Goal: Navigation & Orientation: Go to known website

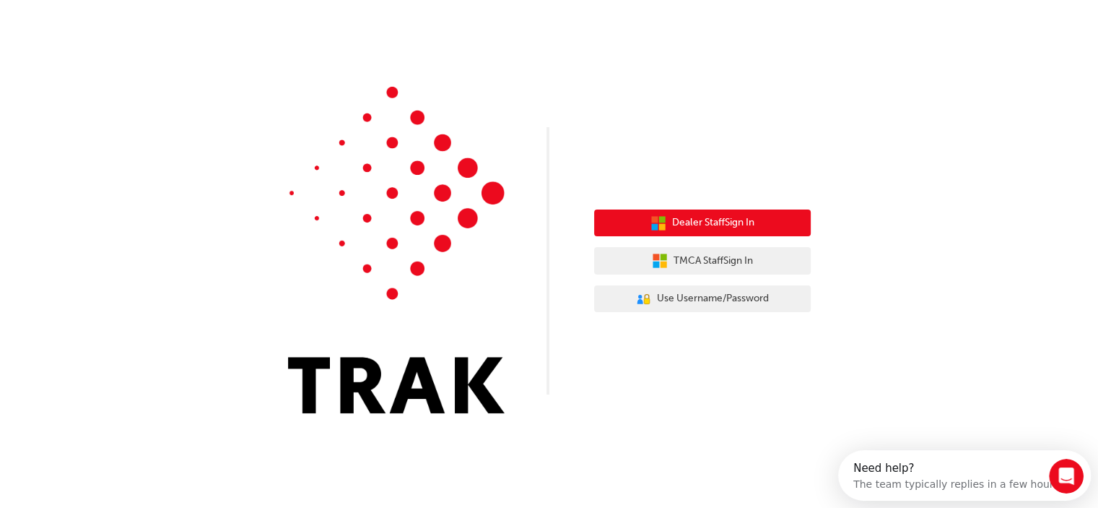
click at [715, 225] on span "Dealer Staff Sign In" at bounding box center [713, 222] width 82 height 17
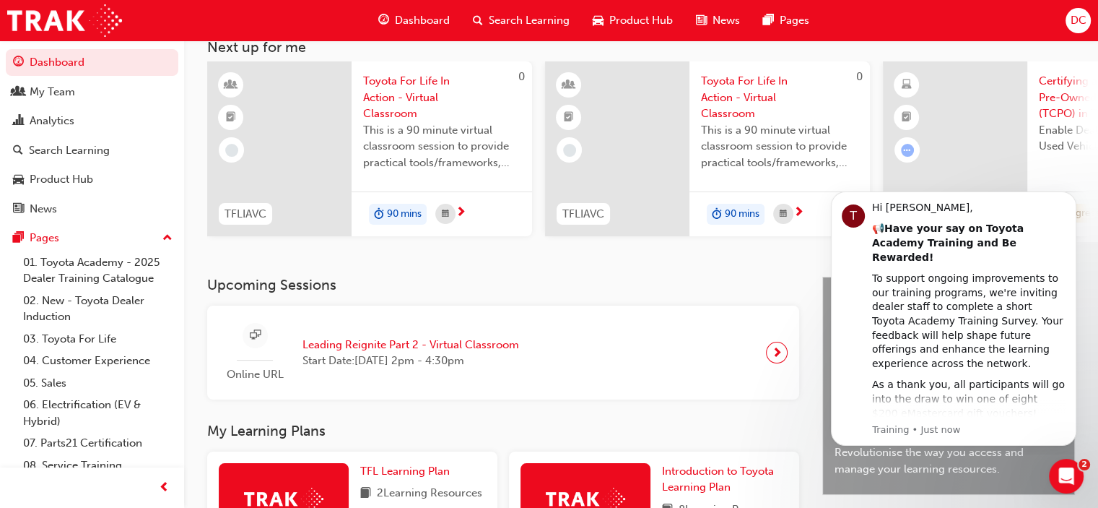
scroll to position [144, 0]
